Goal: Task Accomplishment & Management: Manage account settings

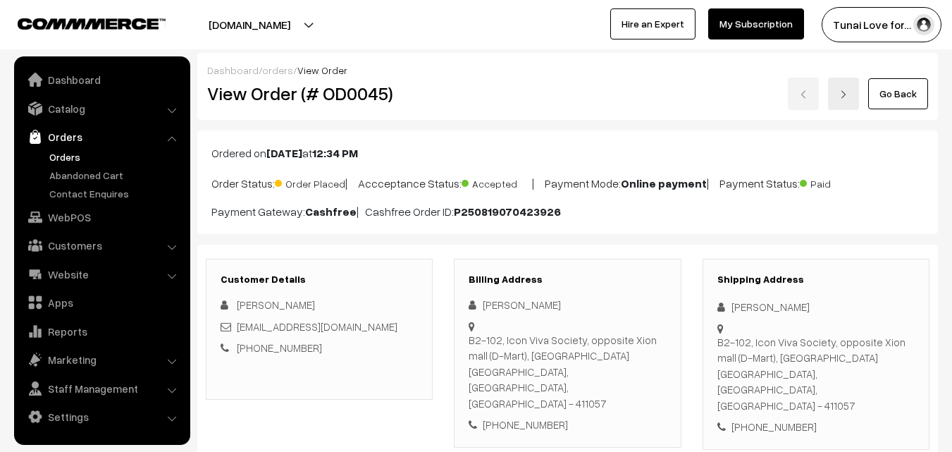
click at [61, 155] on link "Orders" at bounding box center [116, 156] width 140 height 15
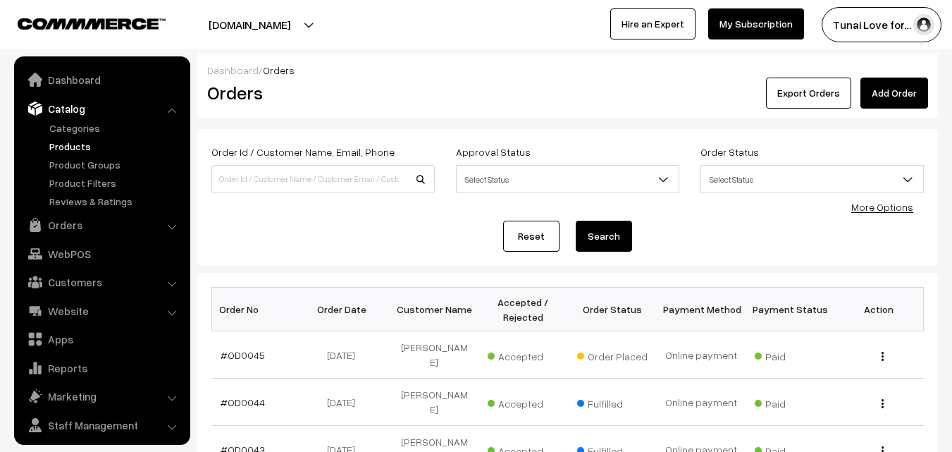
click at [75, 143] on link "Products" at bounding box center [116, 146] width 140 height 15
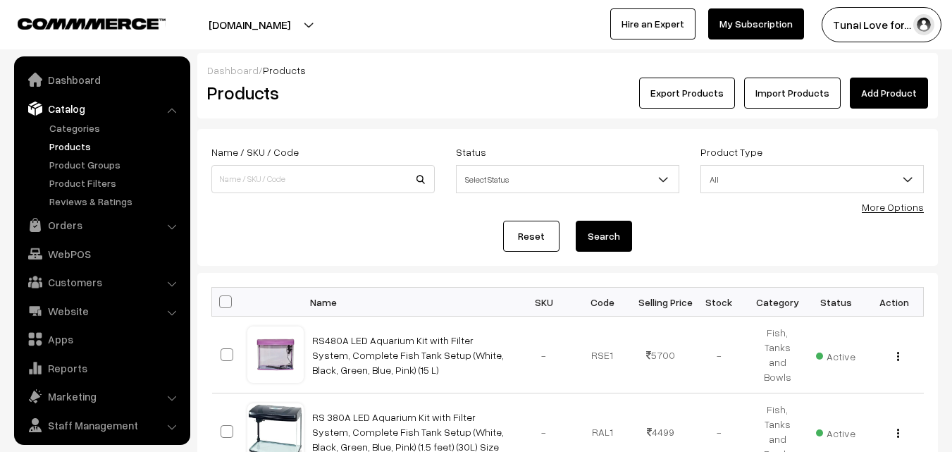
scroll to position [35, 0]
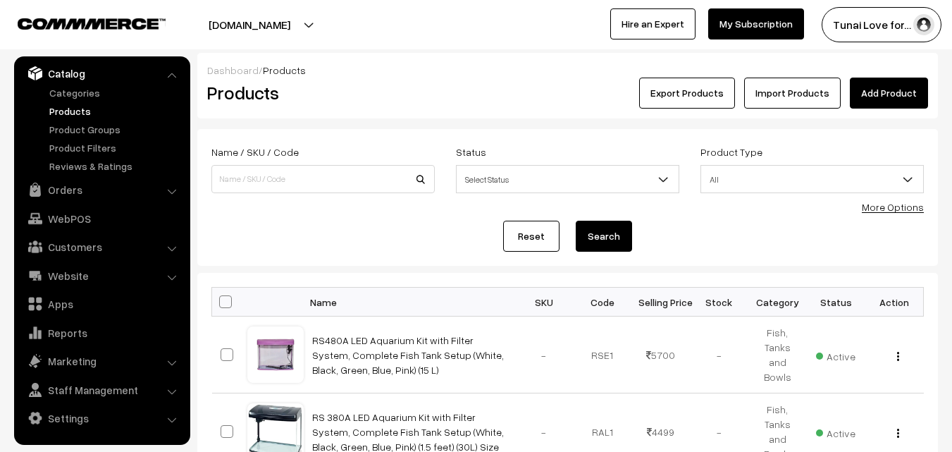
click at [925, 207] on form "Name / SKU / Code Status Select Status Active Inactive Select Status Product Ty…" at bounding box center [567, 197] width 741 height 137
click at [891, 208] on link "More Options" at bounding box center [893, 207] width 62 height 12
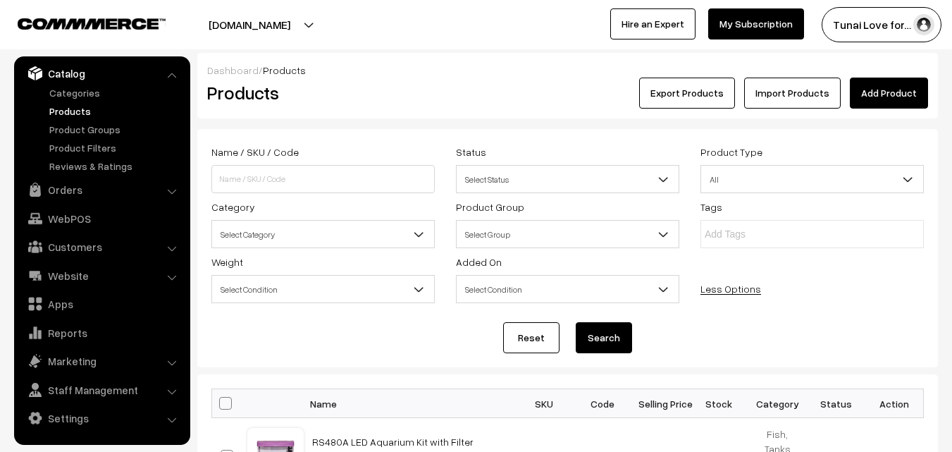
click at [343, 233] on span "Select Category" at bounding box center [323, 234] width 222 height 25
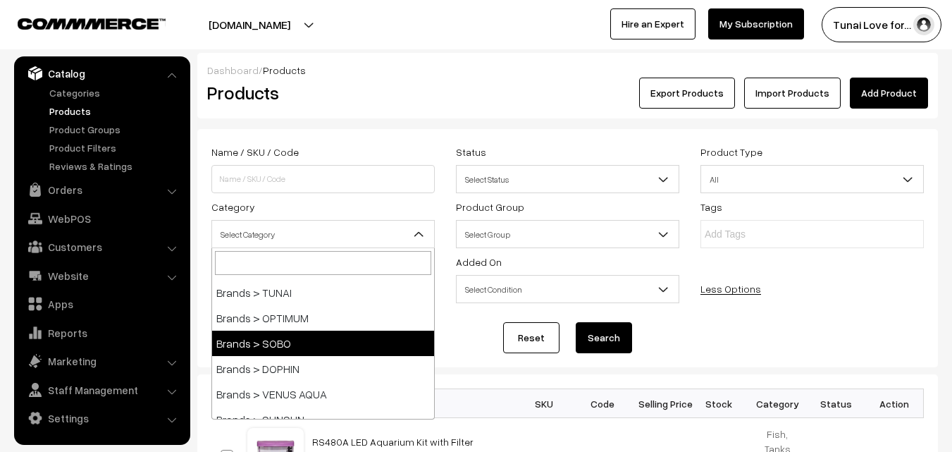
scroll to position [70, 0]
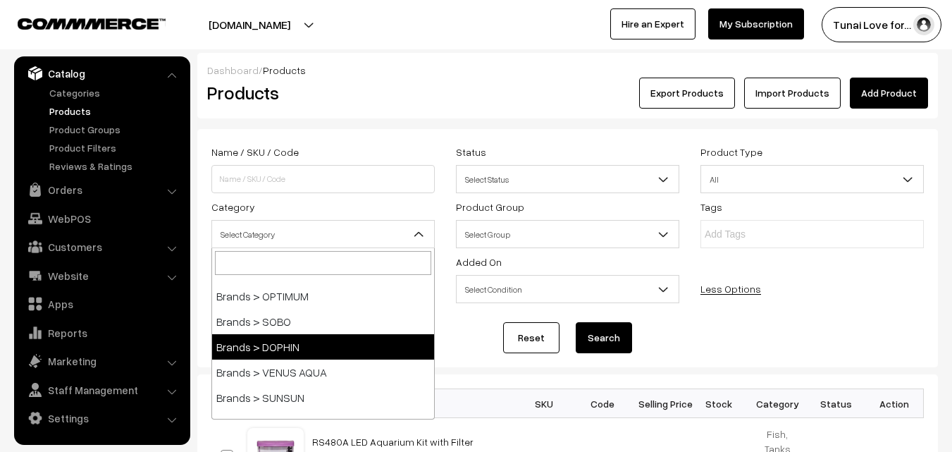
select select "38"
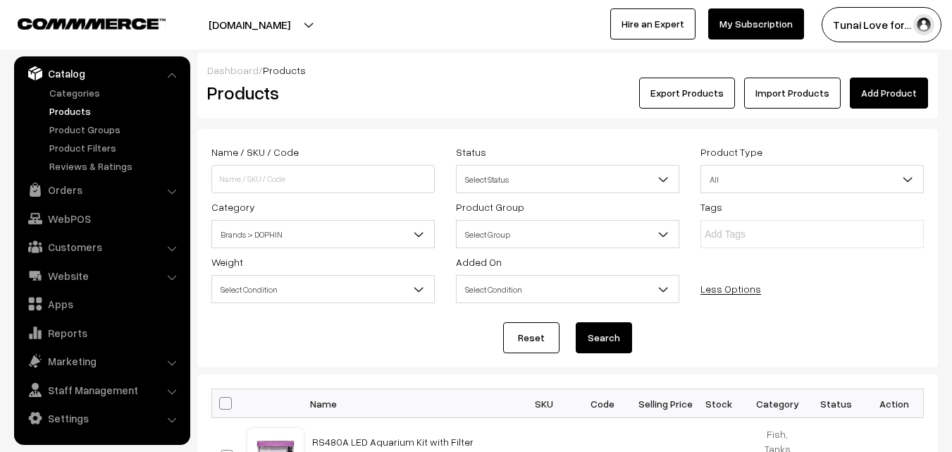
click at [613, 324] on button "Search" at bounding box center [604, 337] width 56 height 31
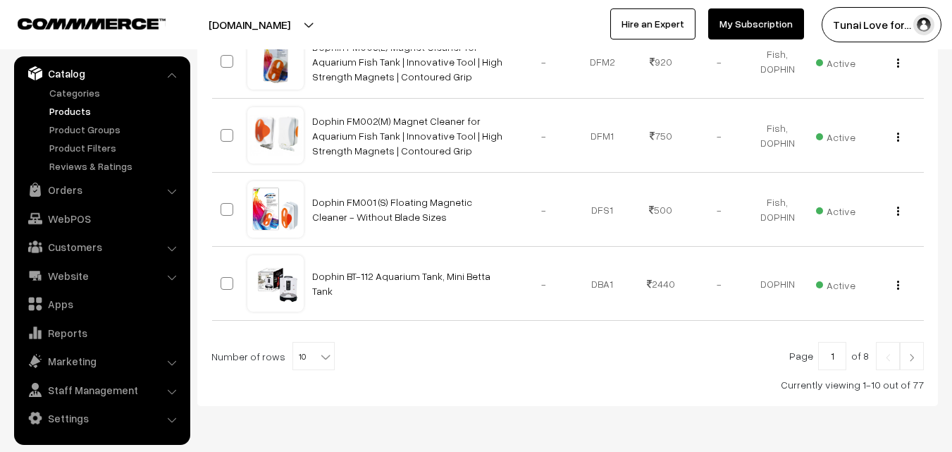
scroll to position [883, 0]
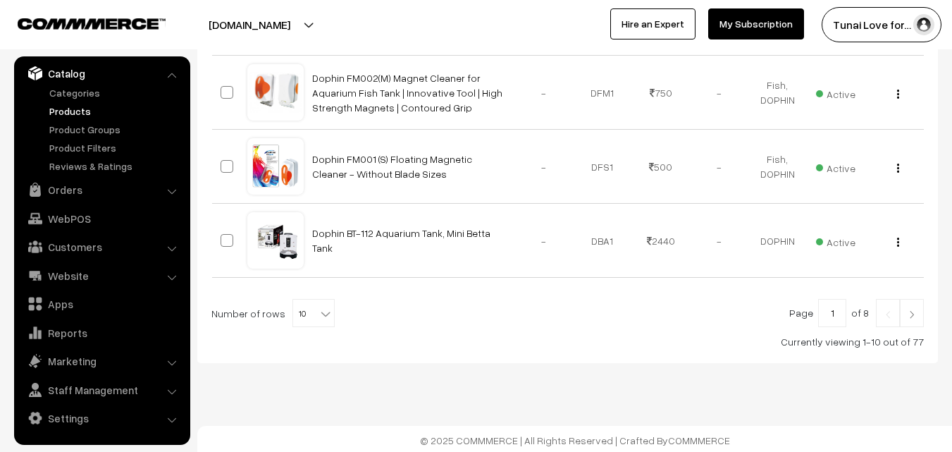
click at [323, 316] on b at bounding box center [326, 314] width 14 height 14
select select "100"
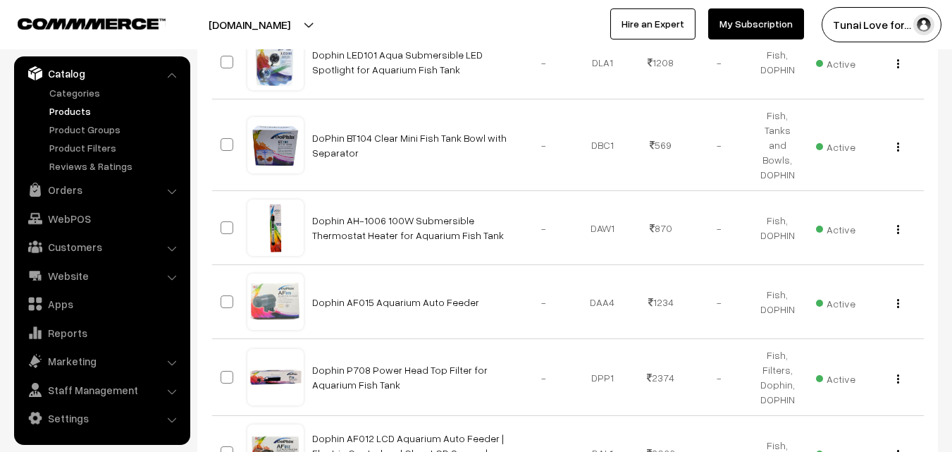
scroll to position [4087, 0]
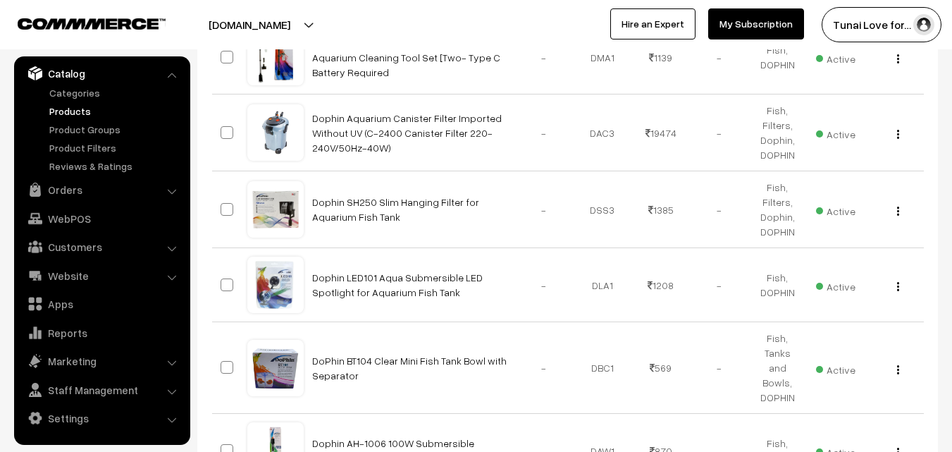
click at [68, 112] on link "Products" at bounding box center [116, 111] width 140 height 15
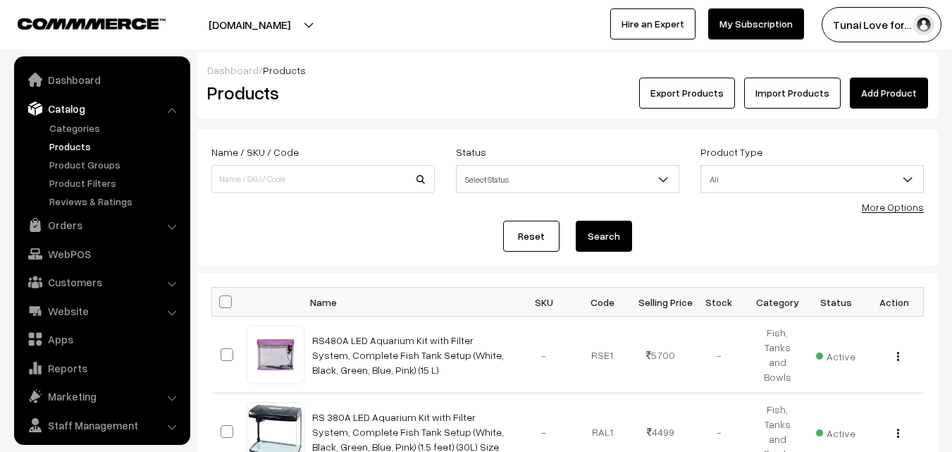
scroll to position [35, 0]
